Goal: Find specific page/section: Find specific page/section

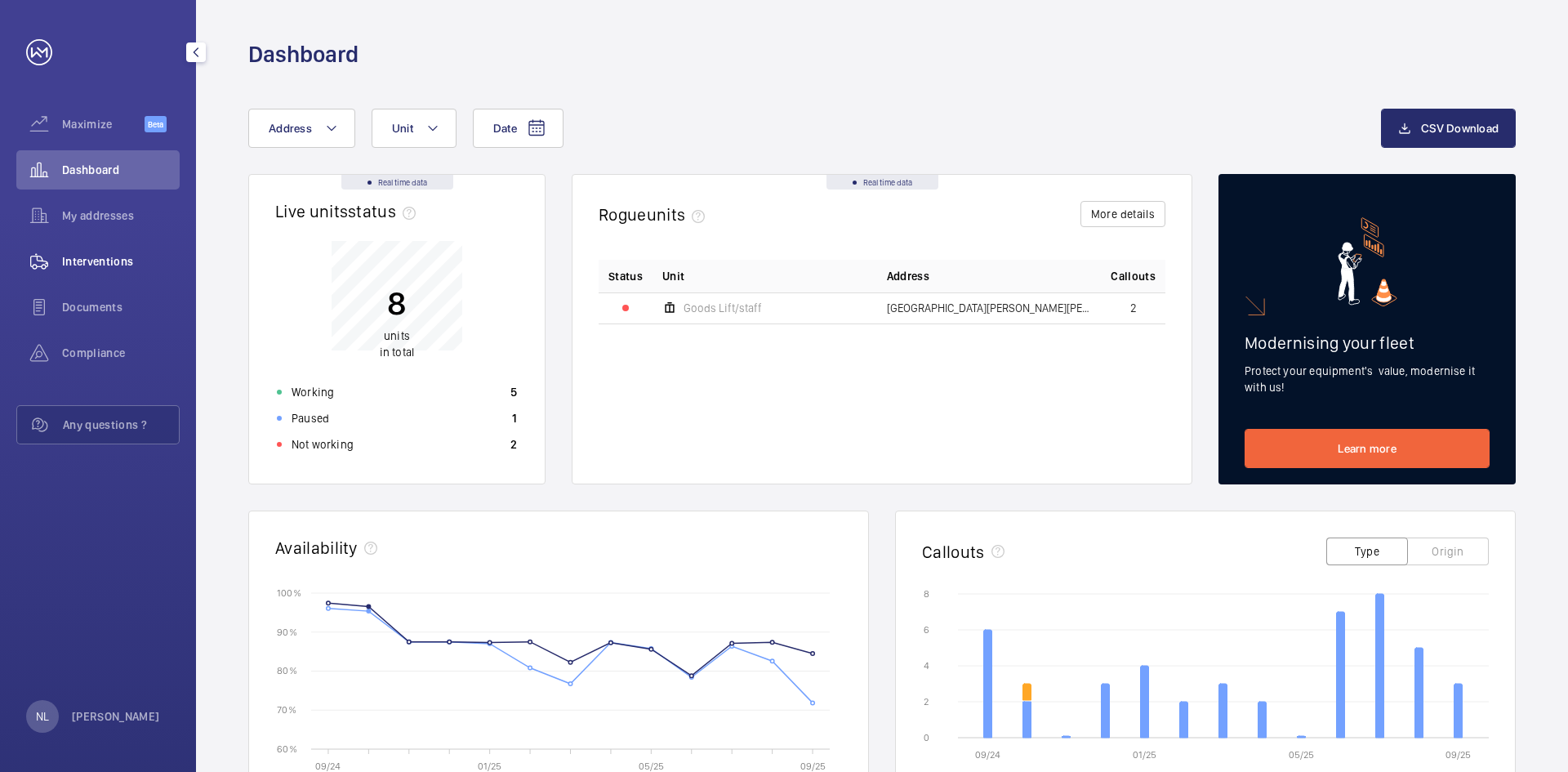
click at [110, 264] on span "Interventions" at bounding box center [121, 262] width 117 height 16
